Goal: Task Accomplishment & Management: Use online tool/utility

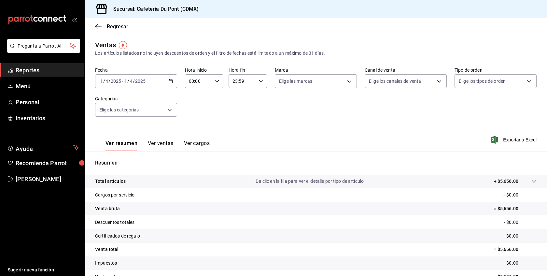
click at [45, 70] on span "Reportes" at bounding box center [47, 70] width 63 height 9
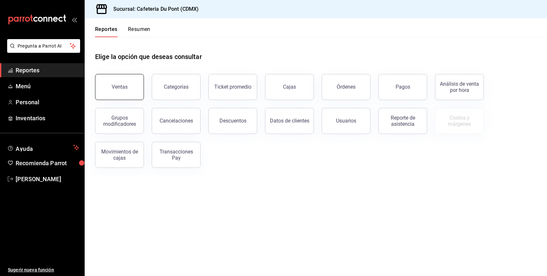
click at [117, 94] on button "Ventas" at bounding box center [119, 87] width 49 height 26
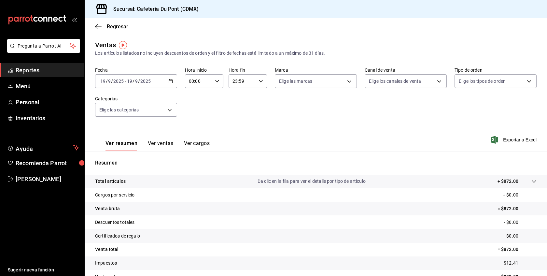
click at [133, 82] on span "/" at bounding box center [134, 80] width 2 height 5
click at [174, 139] on div "Ver resumen Ver ventas Ver cargos" at bounding box center [152, 141] width 115 height 19
click at [168, 146] on button "Ver ventas" at bounding box center [161, 145] width 26 height 11
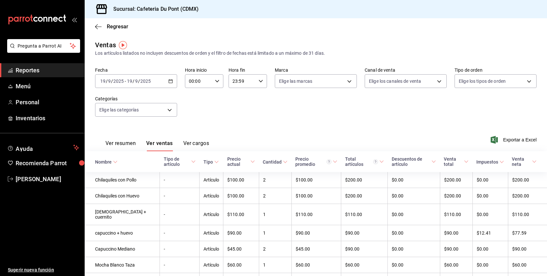
click at [237, 123] on div "Fecha [DATE] [DATE] - [DATE] [DATE] Hora inicio 00:00 Hora inicio Hora fin 23:5…" at bounding box center [315, 95] width 441 height 57
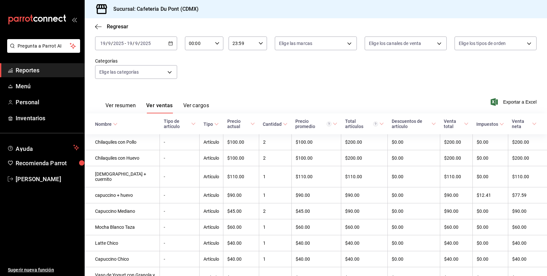
scroll to position [39, 0]
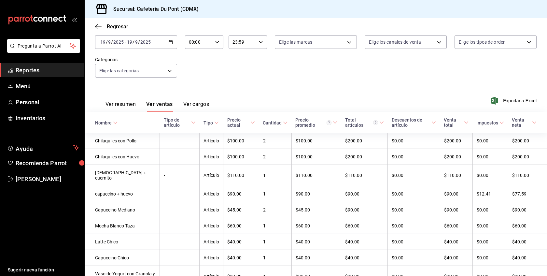
click at [254, 73] on div "Fecha [DATE] [DATE] - [DATE] [DATE] Hora inicio 00:00 Hora inicio Hora fin 23:5…" at bounding box center [315, 56] width 441 height 57
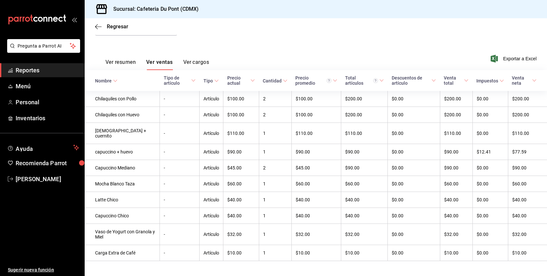
scroll to position [84, 0]
